Goal: Task Accomplishment & Management: Manage account settings

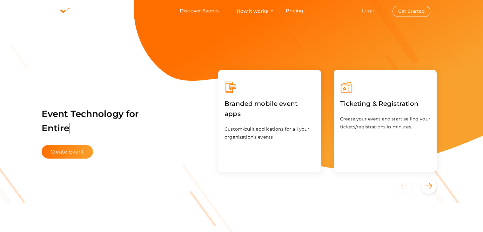
click at [372, 10] on link "Login" at bounding box center [369, 11] width 14 height 6
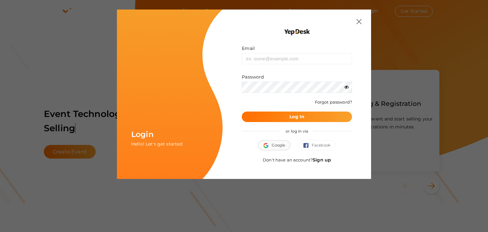
click at [279, 145] on span "Google" at bounding box center [274, 145] width 22 height 6
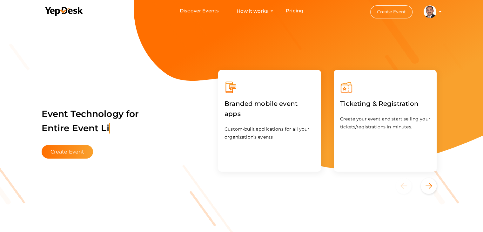
click at [437, 12] on profile-pic at bounding box center [430, 11] width 13 height 5
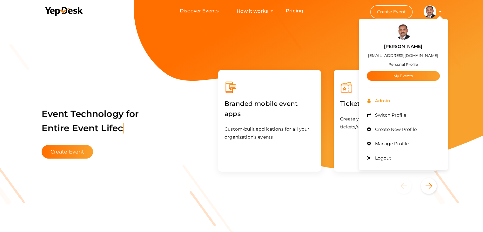
click at [381, 98] on span "Admin" at bounding box center [382, 101] width 17 height 6
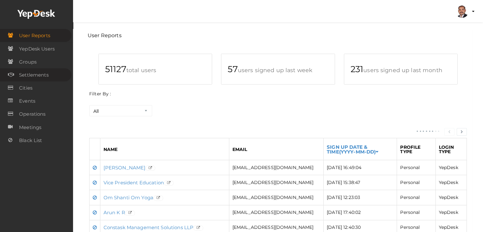
click at [52, 74] on link "Settlements" at bounding box center [35, 74] width 71 height 13
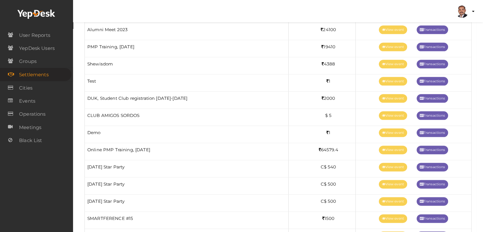
scroll to position [819, 0]
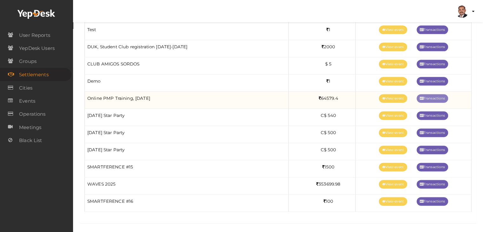
click at [425, 94] on link "Transactions" at bounding box center [432, 98] width 31 height 9
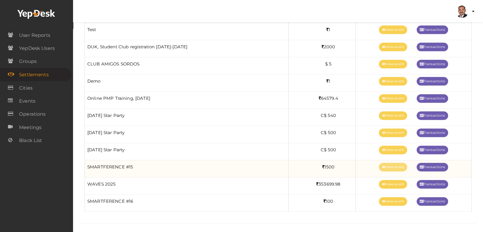
click at [393, 164] on link "View event" at bounding box center [393, 167] width 28 height 9
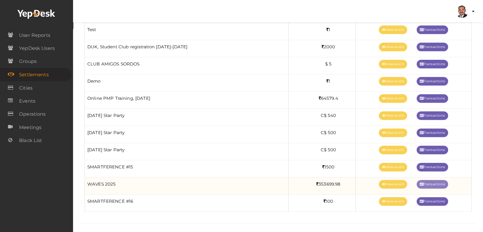
click at [432, 181] on link "Transactions" at bounding box center [432, 184] width 31 height 9
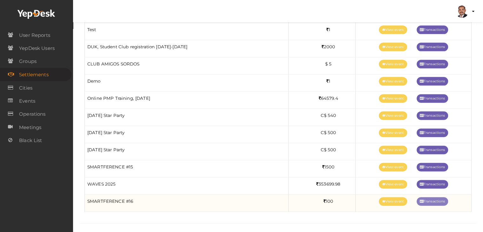
click at [438, 197] on link "Transactions" at bounding box center [432, 201] width 31 height 9
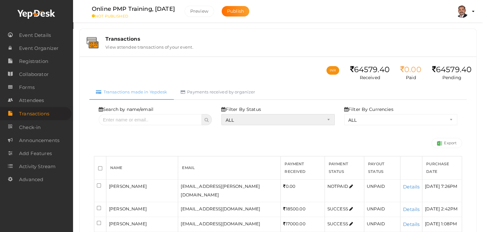
click at [258, 118] on select "ALL SUCCESS DECLINED UNAUTHORIZED FAILED NOTPAID FREE REFUNDED NA" at bounding box center [277, 119] width 113 height 11
click at [223, 114] on select "ALL SUCCESS DECLINED UNAUTHORIZED FAILED NOTPAID FREE REFUNDED NA" at bounding box center [277, 119] width 113 height 11
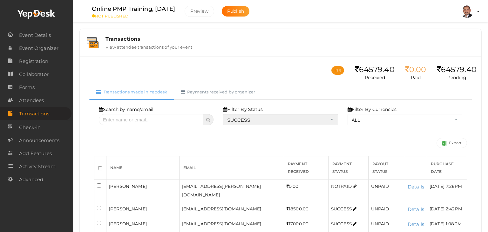
select select "? string:SUCCESS ?"
select select "? string:ALL ?"
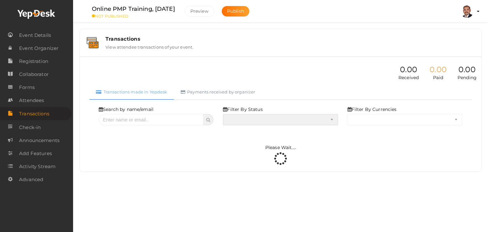
select select "SUCCESS"
select select "ALL"
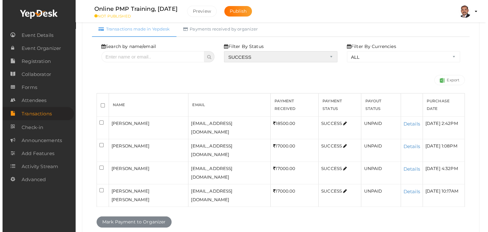
scroll to position [64, 0]
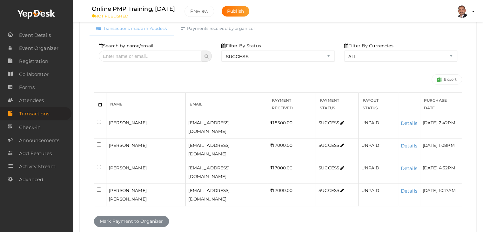
click at [100, 103] on input "checkbox" at bounding box center [100, 105] width 4 height 4
checkbox input "true"
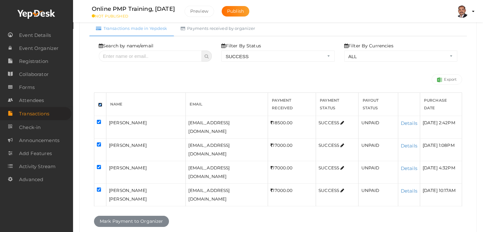
checkbox input "true"
click at [132, 216] on button "Mark Payment to Organizer" at bounding box center [131, 221] width 75 height 11
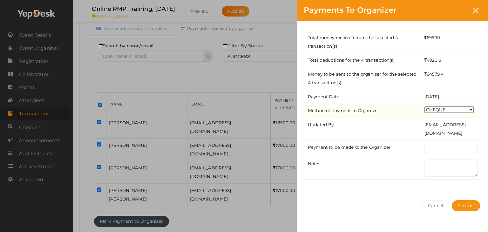
click at [461, 110] on select "CHEQUE ONLINE TRANSFER WIRE TRANSFER CASH BANK DRAFT OTHERS" at bounding box center [448, 109] width 49 height 6
select select "ONLINE TRANSFER"
click at [424, 106] on select "CHEQUE ONLINE TRANSFER WIRE TRANSFER CASH BANK DRAFT OTHERS" at bounding box center [448, 109] width 49 height 6
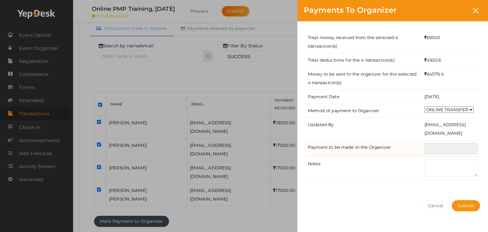
click at [453, 152] on input "text" at bounding box center [450, 148] width 53 height 11
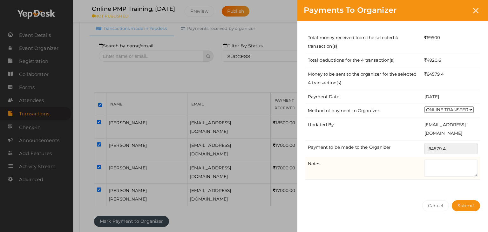
type input "64579.4"
click at [445, 163] on textarea at bounding box center [450, 167] width 53 height 17
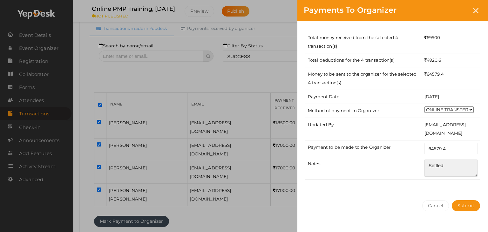
type textarea "Settled"
click at [454, 182] on div "Total money received from the selected 4 transaction(s) 69500 Total deductions …" at bounding box center [392, 107] width 191 height 173
click at [468, 205] on span "Submit" at bounding box center [466, 206] width 17 height 6
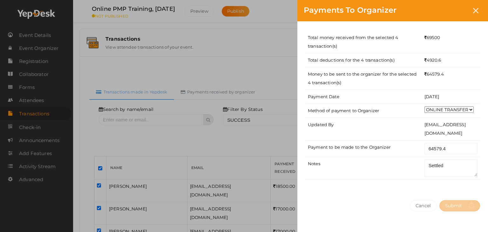
select select "? string:SUCCESS ?"
select select "? string:ALL ?"
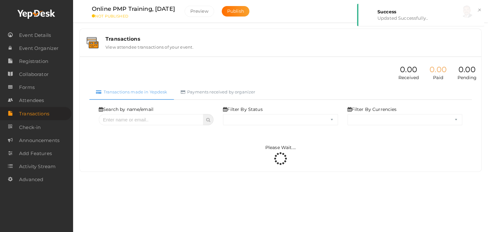
select select "SUCCESS"
select select "ALL"
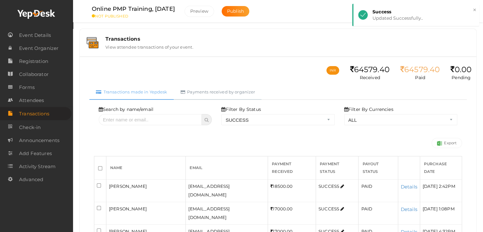
click at [232, 92] on link "Payments received by organizer" at bounding box center [218, 92] width 88 height 16
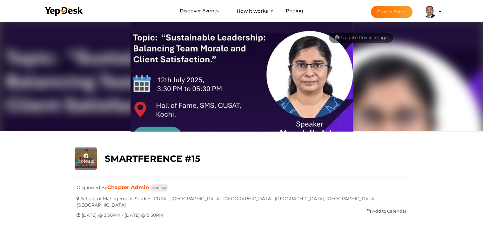
scroll to position [20, 0]
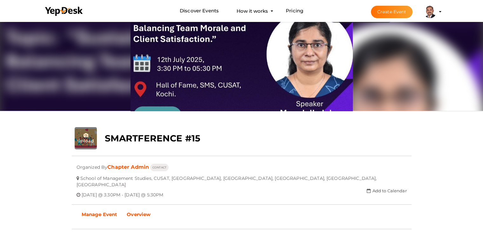
click at [99, 207] on link "Manage Event" at bounding box center [99, 215] width 45 height 16
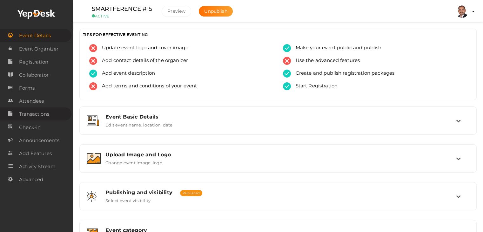
click at [35, 116] on span "Transactions" at bounding box center [34, 114] width 30 height 13
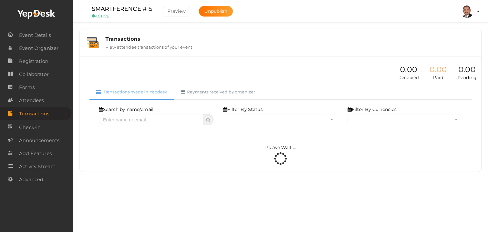
select select "ALL"
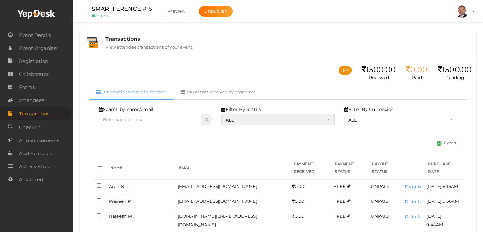
click at [256, 115] on select "ALL SUCCESS DECLINED UNAUTHORIZED FAILED NOTPAID FREE REFUNDED NA" at bounding box center [277, 119] width 113 height 11
click at [223, 114] on select "ALL SUCCESS DECLINED UNAUTHORIZED FAILED NOTPAID FREE REFUNDED NA" at bounding box center [277, 119] width 113 height 11
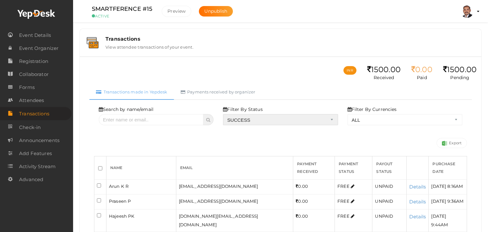
select select "? string:SUCCESS ?"
select select "? string:ALL ?"
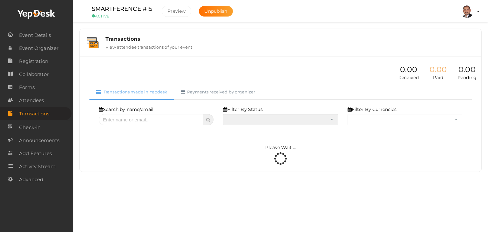
select select "SUCCESS"
select select "ALL"
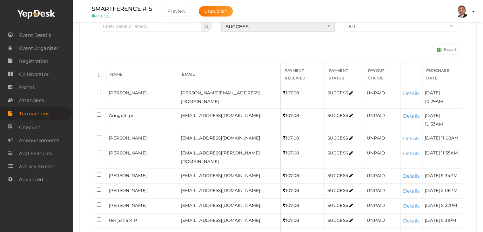
scroll to position [127, 0]
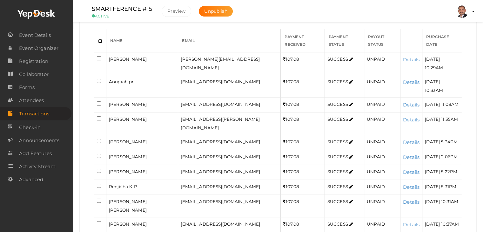
click at [101, 39] on input "checkbox" at bounding box center [100, 41] width 4 height 4
checkbox input "true"
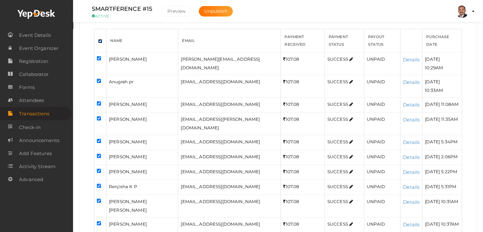
checkbox input "true"
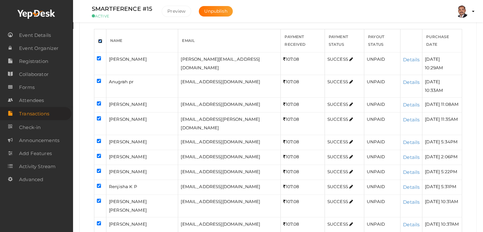
checkbox input "true"
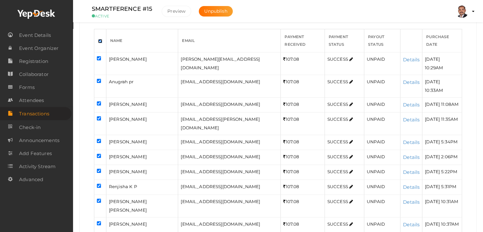
checkbox input "true"
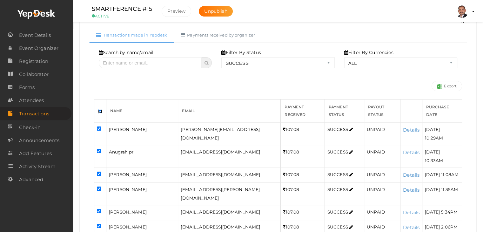
scroll to position [0, 0]
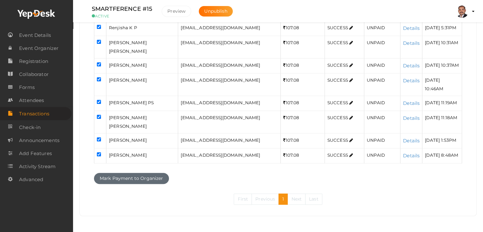
click at [141, 184] on button "Mark Payment to Organizer" at bounding box center [131, 178] width 75 height 11
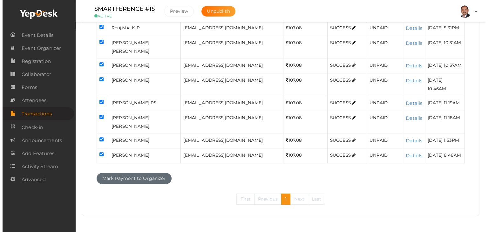
scroll to position [269, 0]
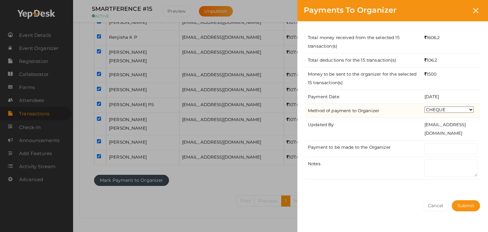
click at [449, 111] on select "CHEQUE ONLINE TRANSFER WIRE TRANSFER CASH BANK DRAFT OTHERS" at bounding box center [448, 109] width 49 height 6
select select "ONLINE TRANSFER"
click at [424, 106] on select "CHEQUE ONLINE TRANSFER WIRE TRANSFER CASH BANK DRAFT OTHERS" at bounding box center [448, 109] width 49 height 6
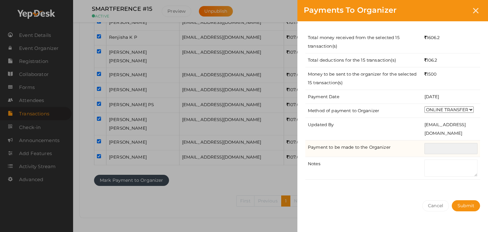
click at [448, 151] on input "text" at bounding box center [450, 148] width 53 height 11
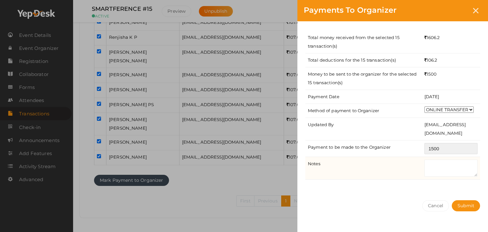
type input "1500"
click at [444, 166] on textarea at bounding box center [450, 167] width 53 height 17
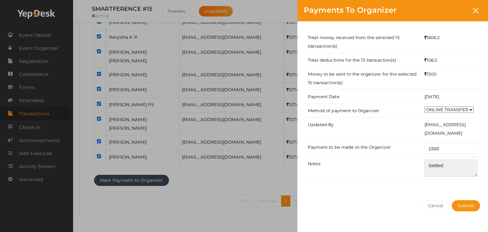
type textarea "Settled"
click at [460, 184] on div "Total money received from the selected 15 transaction(s) 1606.2 Total deduction…" at bounding box center [392, 107] width 191 height 173
click at [462, 206] on span "Submit" at bounding box center [466, 206] width 17 height 6
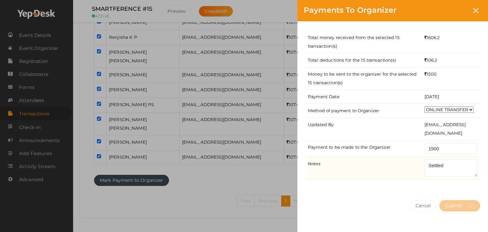
scroll to position [0, 0]
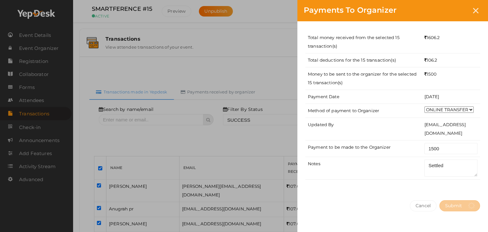
select select "? string:SUCCESS ?"
select select "? string:ALL ?"
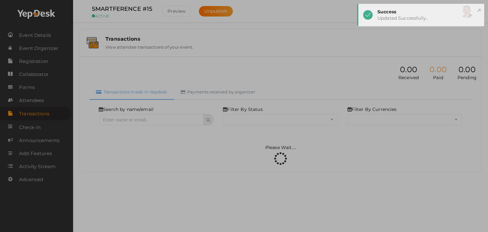
select select "SUCCESS"
select select "ALL"
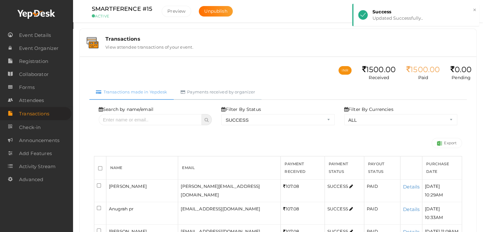
click at [227, 93] on link "Payments received by organizer" at bounding box center [218, 92] width 88 height 16
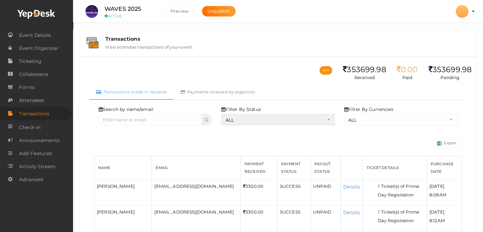
click at [240, 114] on select "ALL SUCCESS DECLINED UNAUTHORIZED FAILED NOTPAID FREE REFUNDED NA" at bounding box center [277, 119] width 113 height 11
click at [223, 114] on select "ALL SUCCESS DECLINED UNAUTHORIZED FAILED NOTPAID FREE REFUNDED NA" at bounding box center [277, 119] width 113 height 11
select select "? string:SUCCESS ?"
select select "? string:ALL ?"
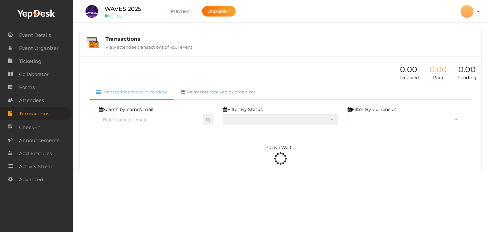
select select "SUCCESS"
select select "ALL"
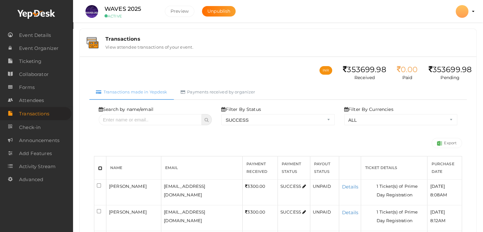
click at [99, 168] on input "checkbox" at bounding box center [100, 168] width 4 height 4
checkbox input "true"
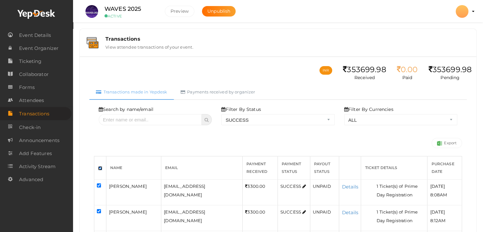
checkbox input "true"
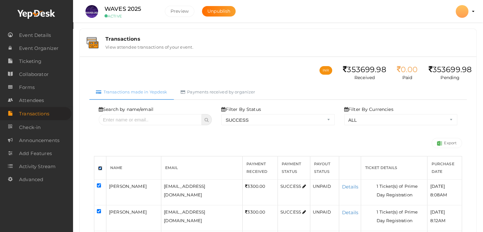
checkbox input "true"
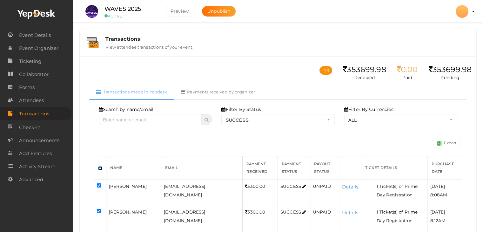
checkbox input "true"
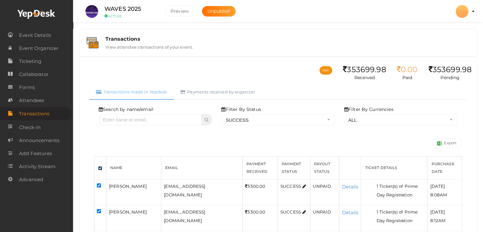
checkbox input "true"
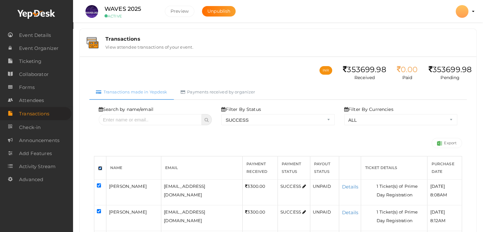
checkbox input "true"
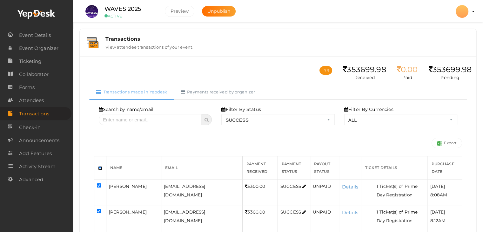
checkbox input "true"
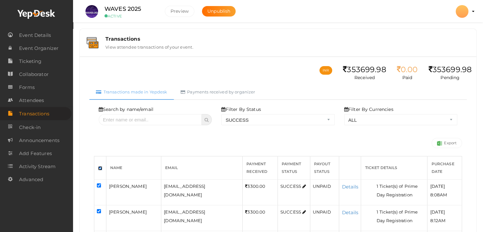
checkbox input "true"
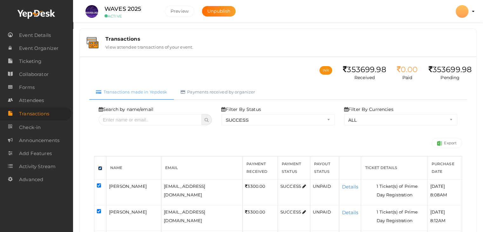
checkbox input "true"
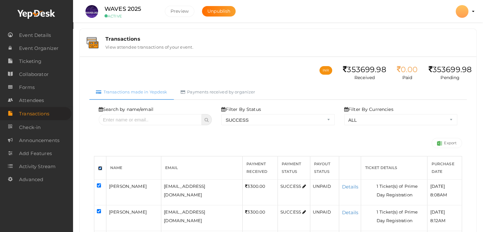
checkbox input "true"
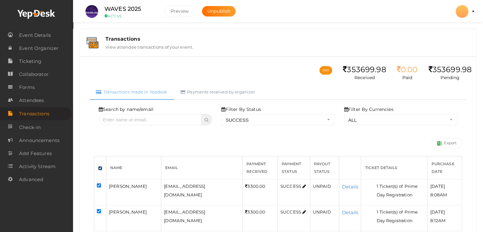
checkbox input "true"
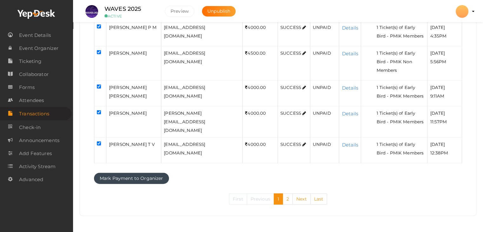
scroll to position [1393, 0]
click at [149, 179] on button "Mark Payment to Organizer" at bounding box center [131, 178] width 75 height 11
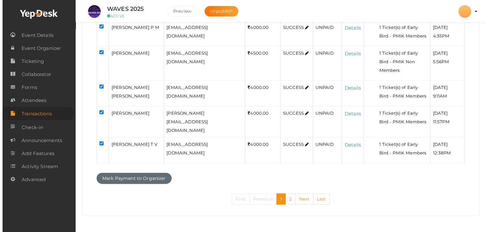
scroll to position [1333, 0]
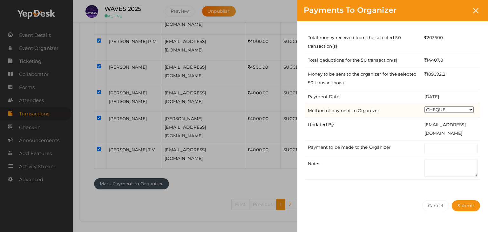
click at [449, 111] on select "CHEQUE ONLINE TRANSFER WIRE TRANSFER CASH BANK DRAFT OTHERS" at bounding box center [448, 109] width 49 height 6
select select "ONLINE TRANSFER"
click at [424, 106] on select "CHEQUE ONLINE TRANSFER WIRE TRANSFER CASH BANK DRAFT OTHERS" at bounding box center [448, 109] width 49 height 6
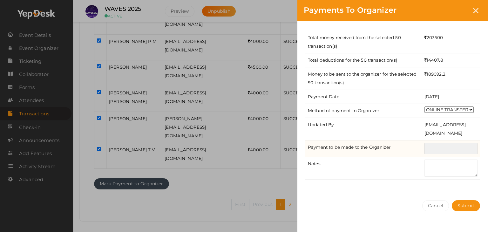
click at [448, 150] on input "text" at bounding box center [450, 148] width 53 height 11
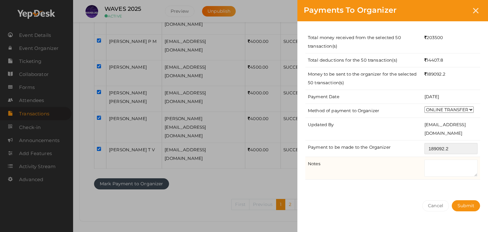
type input "189092.2"
click at [450, 167] on textarea at bounding box center [450, 167] width 53 height 17
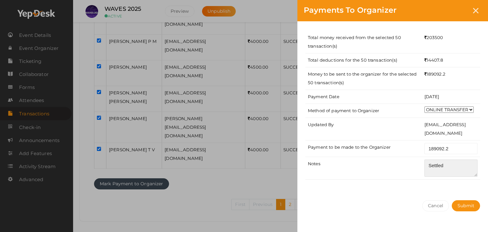
type textarea "Settled"
click at [454, 183] on div "Total money received from the selected 50 transaction(s) 203500 Total deduction…" at bounding box center [392, 107] width 191 height 173
click at [461, 212] on div "Cancel Submit" at bounding box center [392, 218] width 191 height 49
click at [464, 204] on span "Submit" at bounding box center [466, 206] width 17 height 6
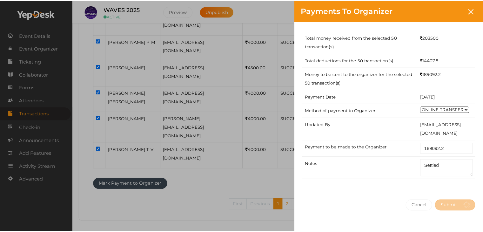
scroll to position [0, 0]
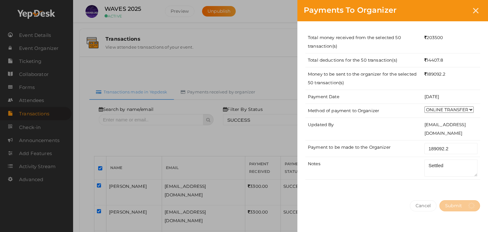
select select "? string:SUCCESS ?"
select select "? string:ALL ?"
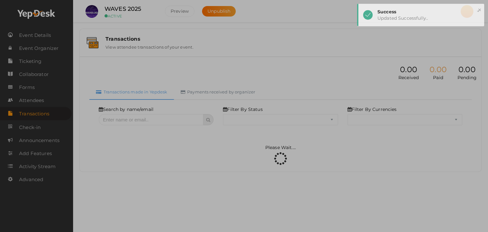
select select "SUCCESS"
select select "ALL"
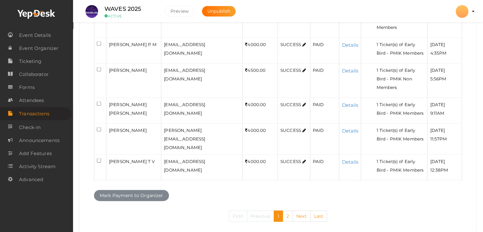
scroll to position [1393, 0]
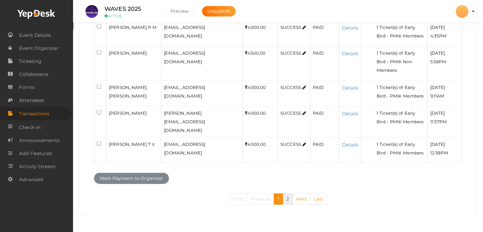
click at [287, 195] on link "2" at bounding box center [288, 198] width 10 height 11
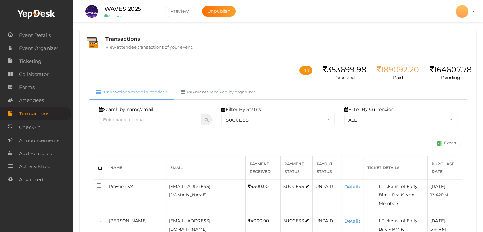
click at [100, 169] on input "checkbox" at bounding box center [100, 168] width 4 height 4
checkbox input "true"
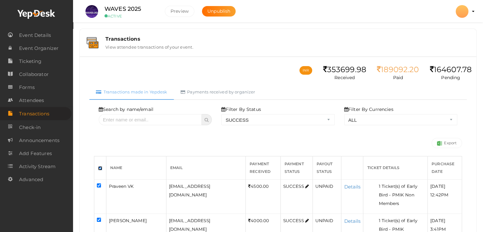
checkbox input "true"
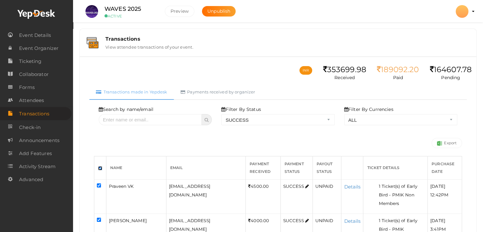
checkbox input "true"
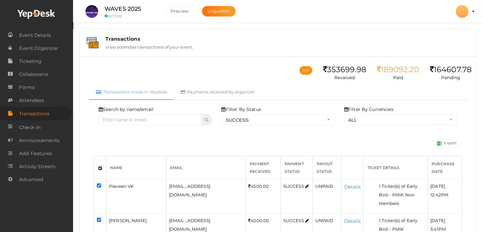
checkbox input "true"
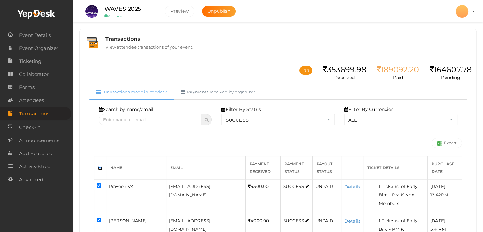
checkbox input "true"
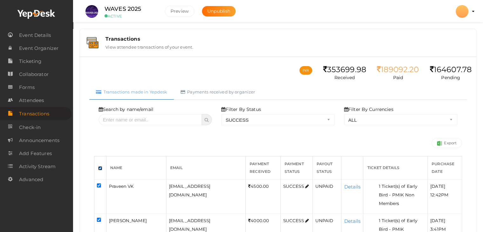
checkbox input "true"
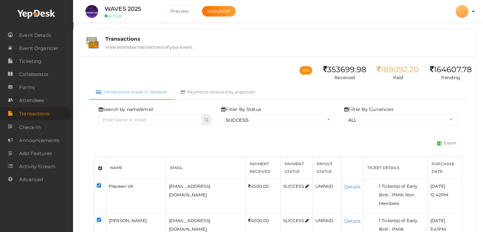
checkbox input "true"
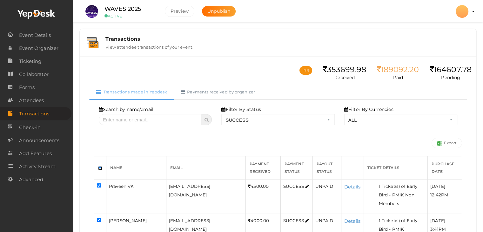
checkbox input "true"
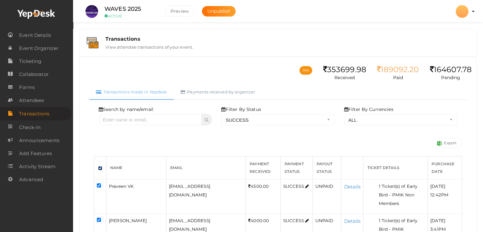
checkbox input "true"
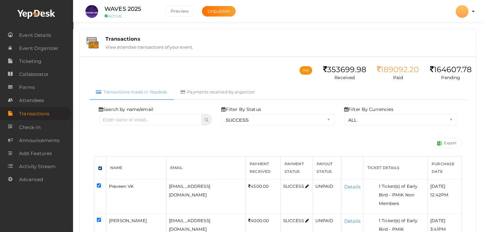
checkbox input "true"
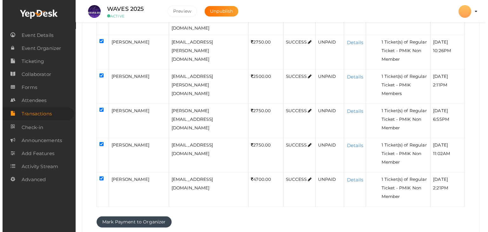
scroll to position [1659, 0]
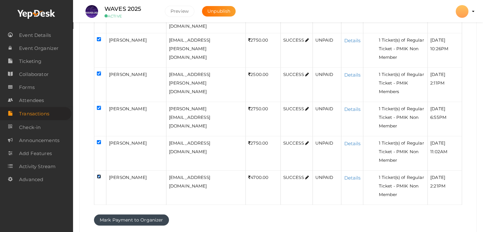
click at [98, 174] on input "checkbox" at bounding box center [99, 176] width 4 height 4
checkbox input "false"
click at [153, 214] on button "Mark Payment to Organizer" at bounding box center [131, 219] width 75 height 11
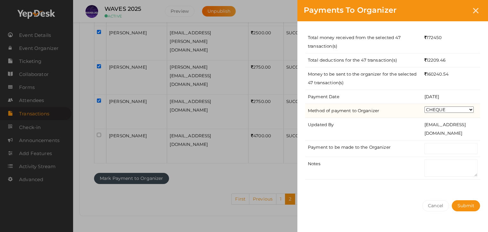
click at [444, 106] on select "CHEQUE ONLINE TRANSFER WIRE TRANSFER CASH BANK DRAFT OTHERS" at bounding box center [448, 109] width 49 height 6
select select "ONLINE TRANSFER"
click at [424, 106] on select "CHEQUE ONLINE TRANSFER WIRE TRANSFER CASH BANK DRAFT OTHERS" at bounding box center [448, 109] width 49 height 6
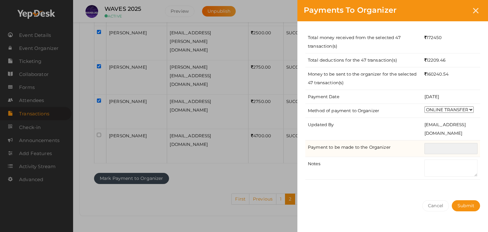
click at [439, 145] on input "text" at bounding box center [450, 148] width 53 height 11
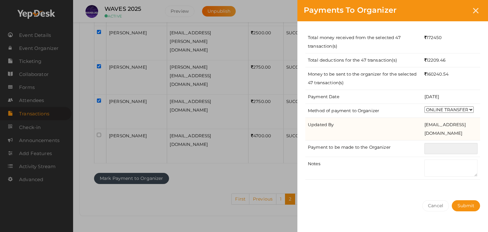
type input "2"
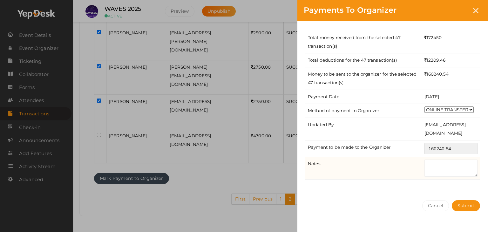
type input "160240.54"
click at [447, 169] on textarea at bounding box center [450, 167] width 53 height 17
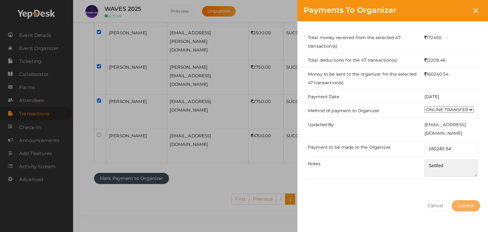
type textarea "Settled"
click at [464, 205] on span "Submit" at bounding box center [466, 206] width 17 height 6
select select "? string:SUCCESS ?"
select select "? string:ALL ?"
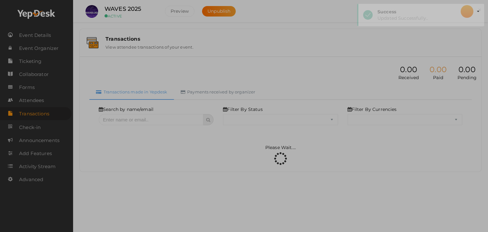
scroll to position [0, 0]
select select "SUCCESS"
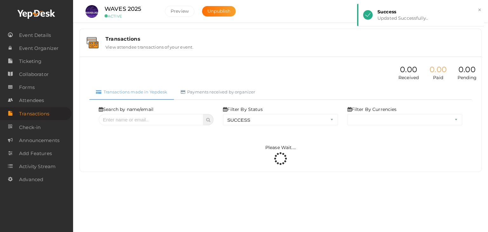
select select "ALL"
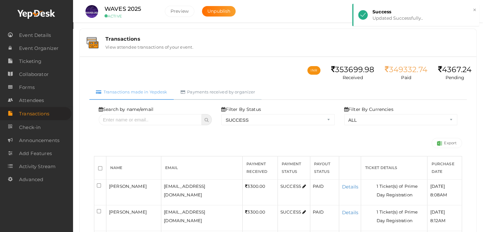
click at [234, 92] on link "Payments received by organizer" at bounding box center [218, 92] width 88 height 16
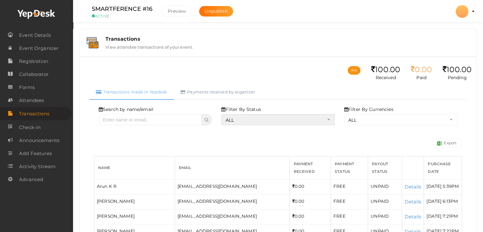
click at [233, 119] on select "ALL SUCCESS DECLINED UNAUTHORIZED FAILED NOTPAID FREE REFUNDED NA" at bounding box center [277, 119] width 113 height 11
click at [223, 114] on select "ALL SUCCESS DECLINED UNAUTHORIZED FAILED NOTPAID FREE REFUNDED NA" at bounding box center [277, 119] width 113 height 11
select select "? string:SUCCESS ?"
select select "? string:ALL ?"
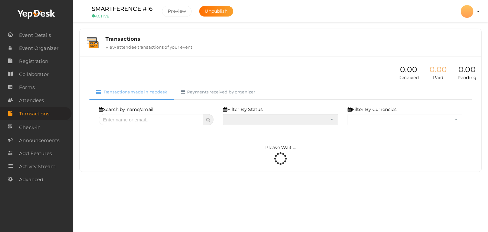
select select "SUCCESS"
select select "ALL"
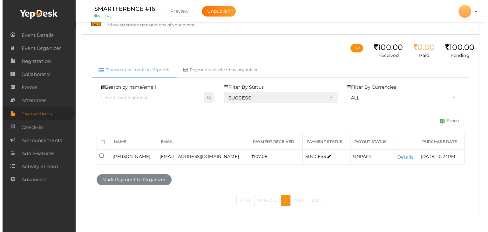
scroll to position [23, 0]
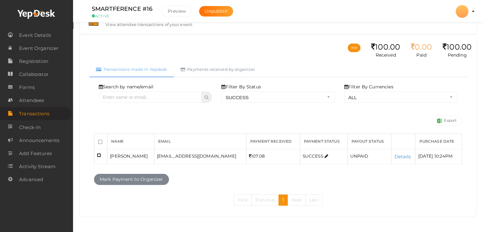
click at [99, 154] on input "checkbox" at bounding box center [99, 155] width 4 height 4
checkbox input "true"
click at [120, 177] on button "Mark Payment to Organizer" at bounding box center [131, 179] width 75 height 11
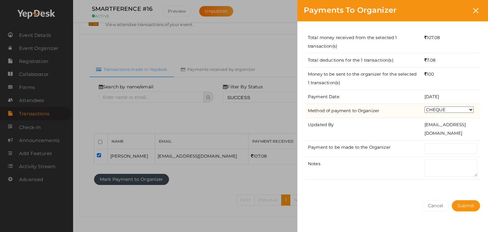
click at [435, 111] on select "CHEQUE ONLINE TRANSFER WIRE TRANSFER CASH BANK DRAFT OTHERS" at bounding box center [448, 109] width 49 height 6
select select "ONLINE TRANSFER"
click at [424, 106] on select "CHEQUE ONLINE TRANSFER WIRE TRANSFER CASH BANK DRAFT OTHERS" at bounding box center [448, 109] width 49 height 6
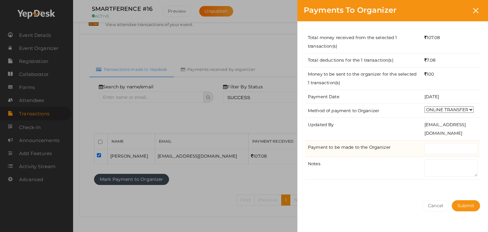
click at [439, 155] on td at bounding box center [451, 148] width 58 height 17
click at [437, 150] on input "text" at bounding box center [450, 148] width 53 height 11
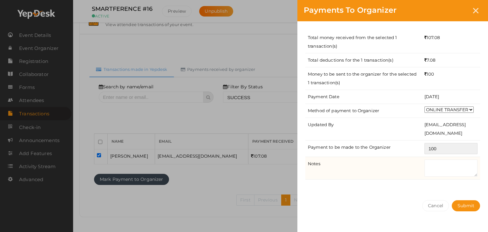
type input "100"
click at [447, 158] on td at bounding box center [451, 168] width 58 height 23
click at [447, 171] on textarea at bounding box center [450, 167] width 53 height 17
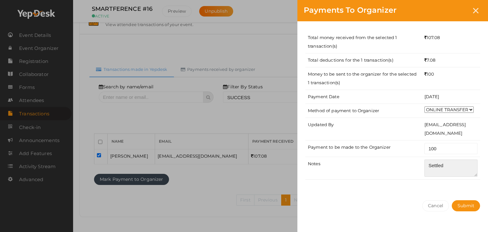
type textarea "Settled"
click at [450, 192] on div "Total money received from the selected 1 transaction(s) 107.08 Total deductions…" at bounding box center [392, 107] width 191 height 173
click at [461, 201] on button "Submit" at bounding box center [466, 205] width 28 height 11
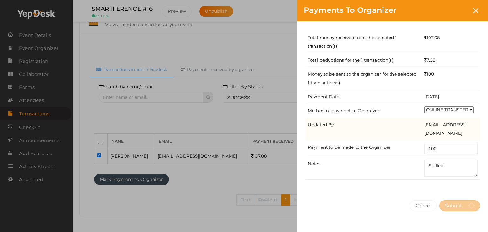
select select "? string:SUCCESS ?"
select select "? string:ALL ?"
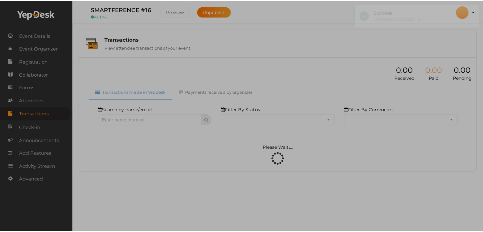
scroll to position [0, 0]
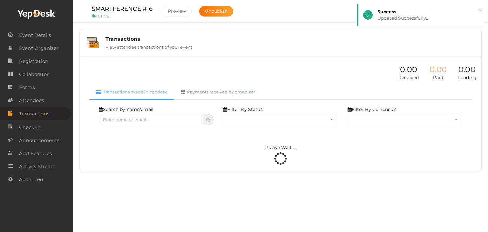
select select "SUCCESS"
select select "ALL"
